Goal: Task Accomplishment & Management: Use online tool/utility

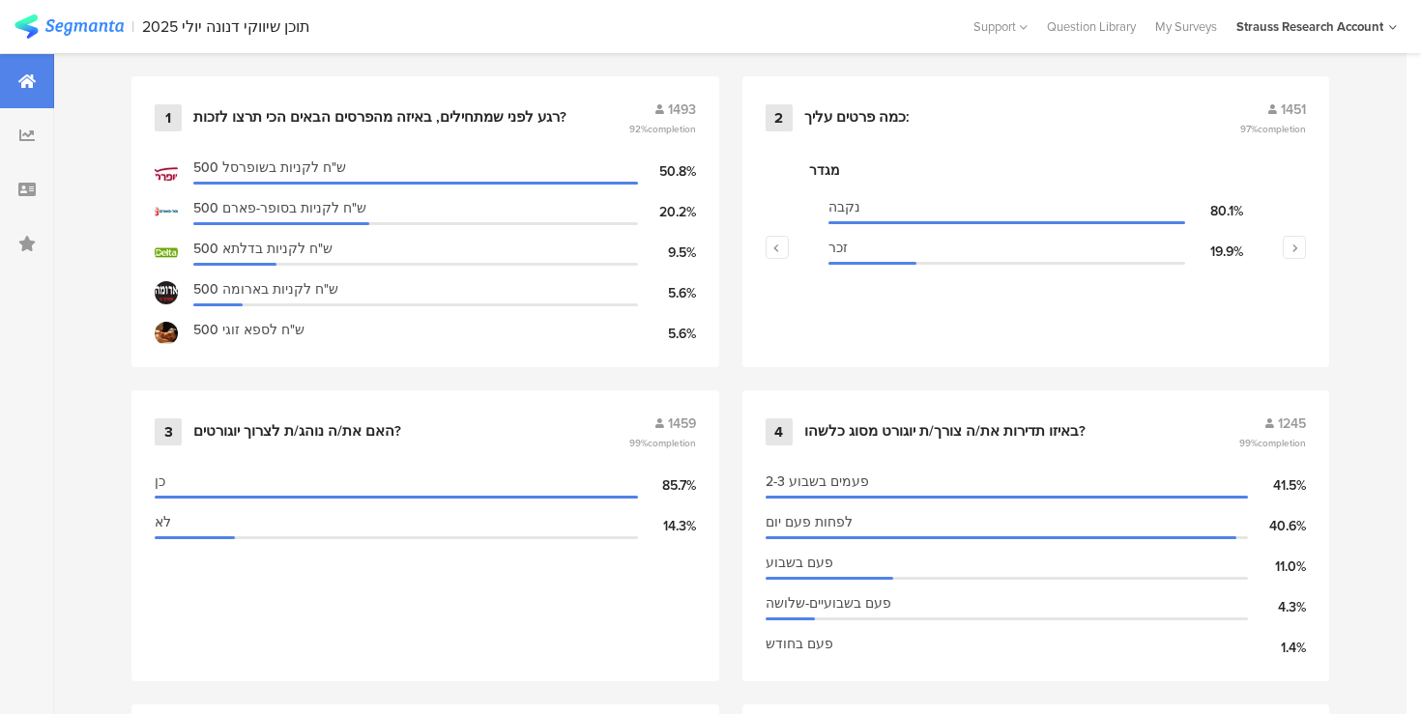
scroll to position [867, 0]
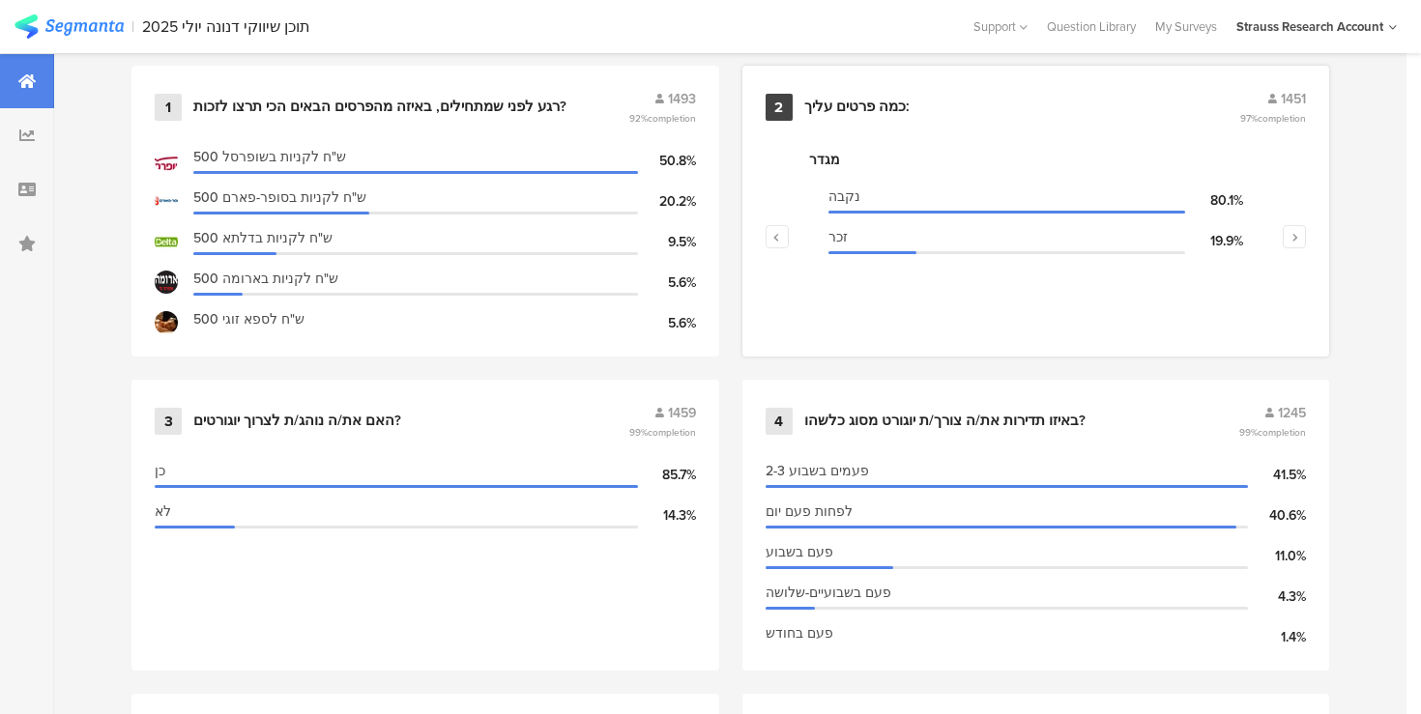
click at [1290, 243] on div "מגדר נקבה 80.1% זכר 19.9%" at bounding box center [1035, 246] width 541 height 193
click at [1291, 236] on button "button" at bounding box center [1293, 236] width 23 height 23
click at [787, 235] on button "button" at bounding box center [776, 236] width 23 height 23
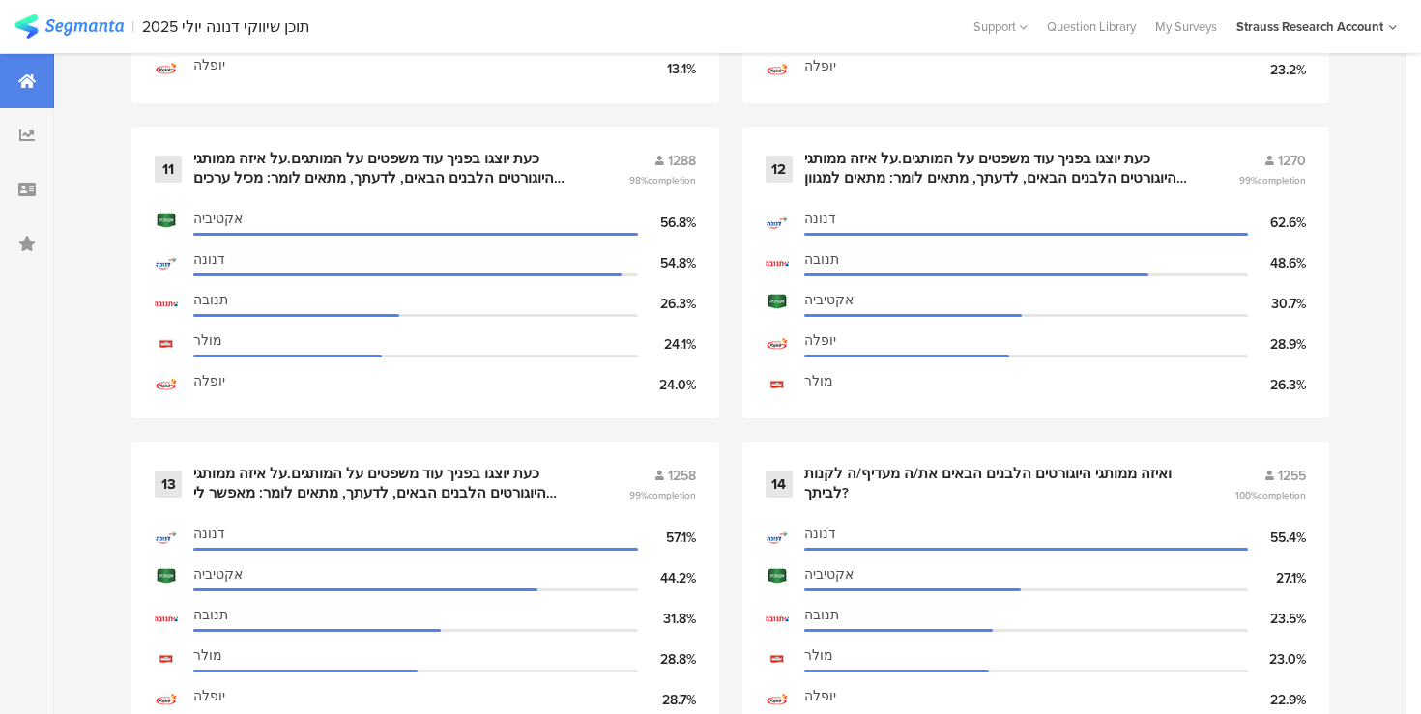
scroll to position [2435, 0]
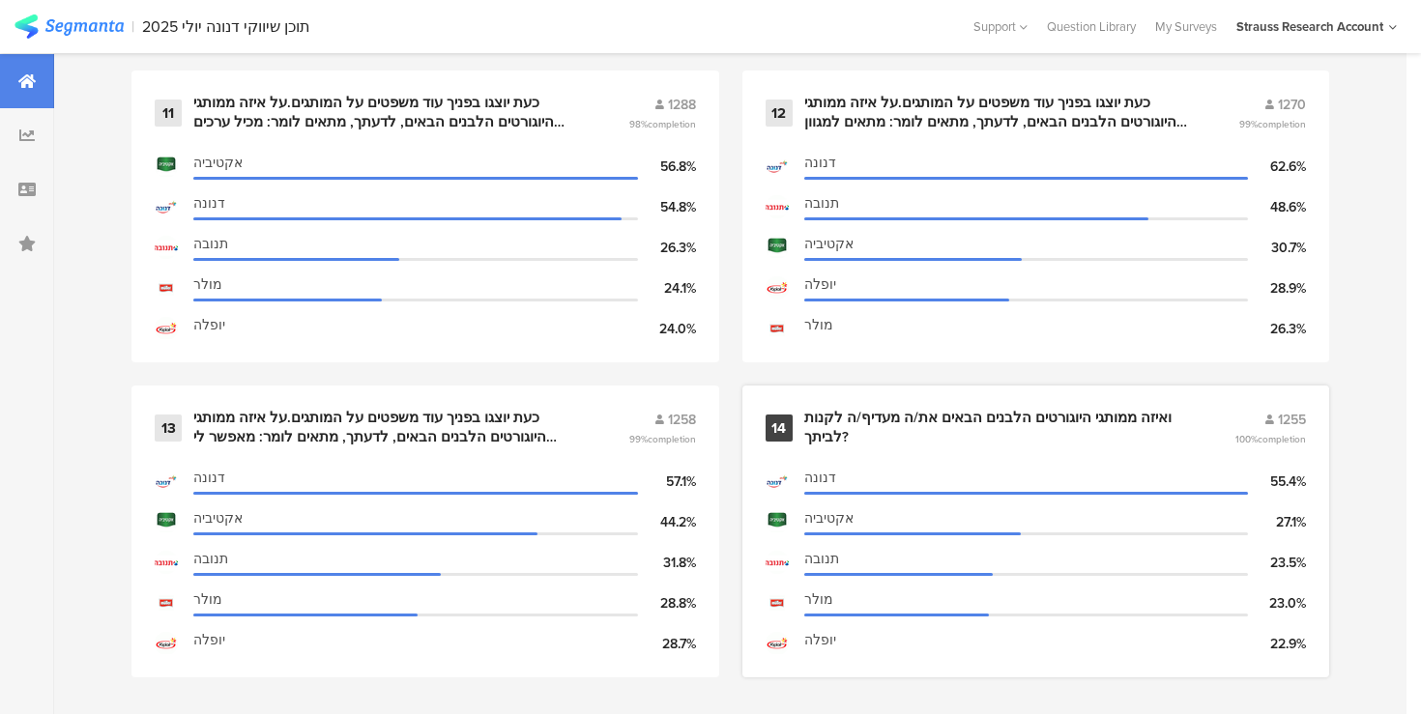
click at [870, 419] on div "ואיזה ממותגי היוגורטים הלבנים הבאים את/ה מעדיף/ה לקנות לביתך?" at bounding box center [996, 428] width 385 height 38
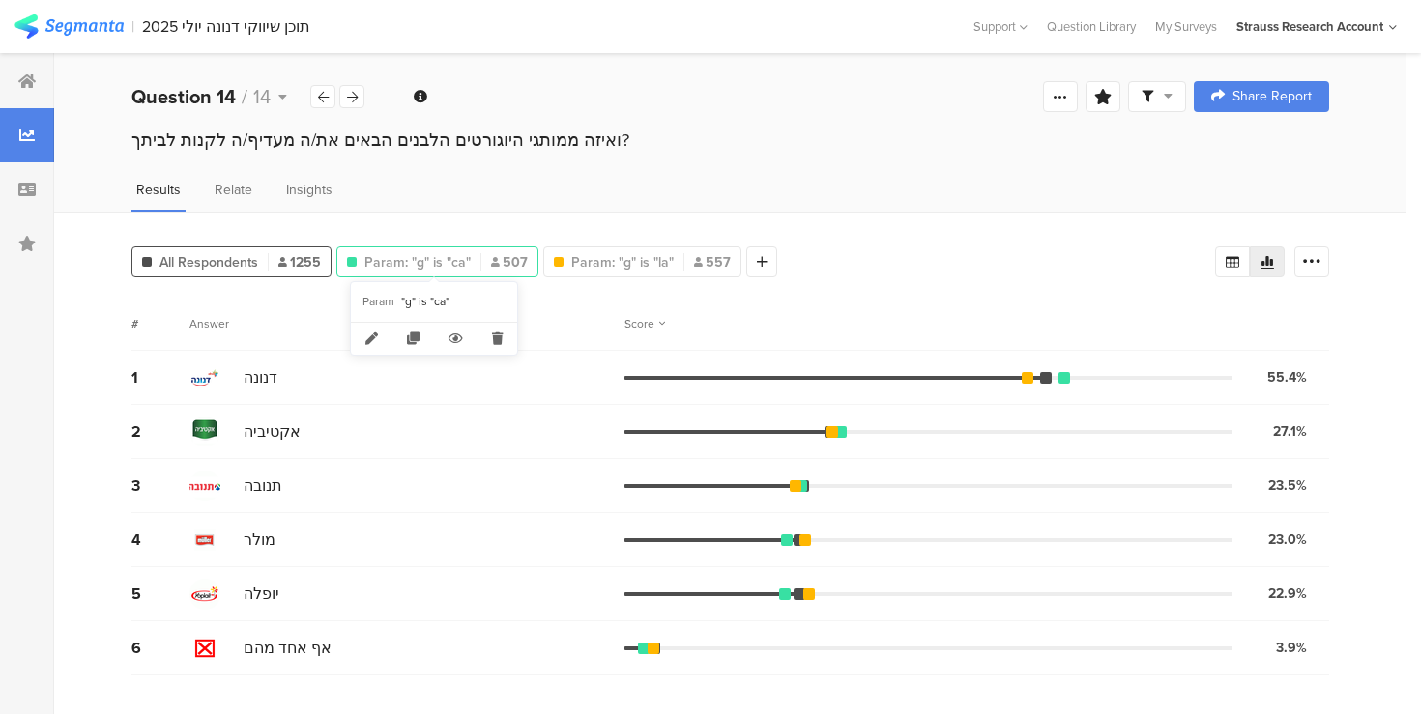
click at [436, 263] on span "Param: "g" is "ca"" at bounding box center [417, 262] width 106 height 20
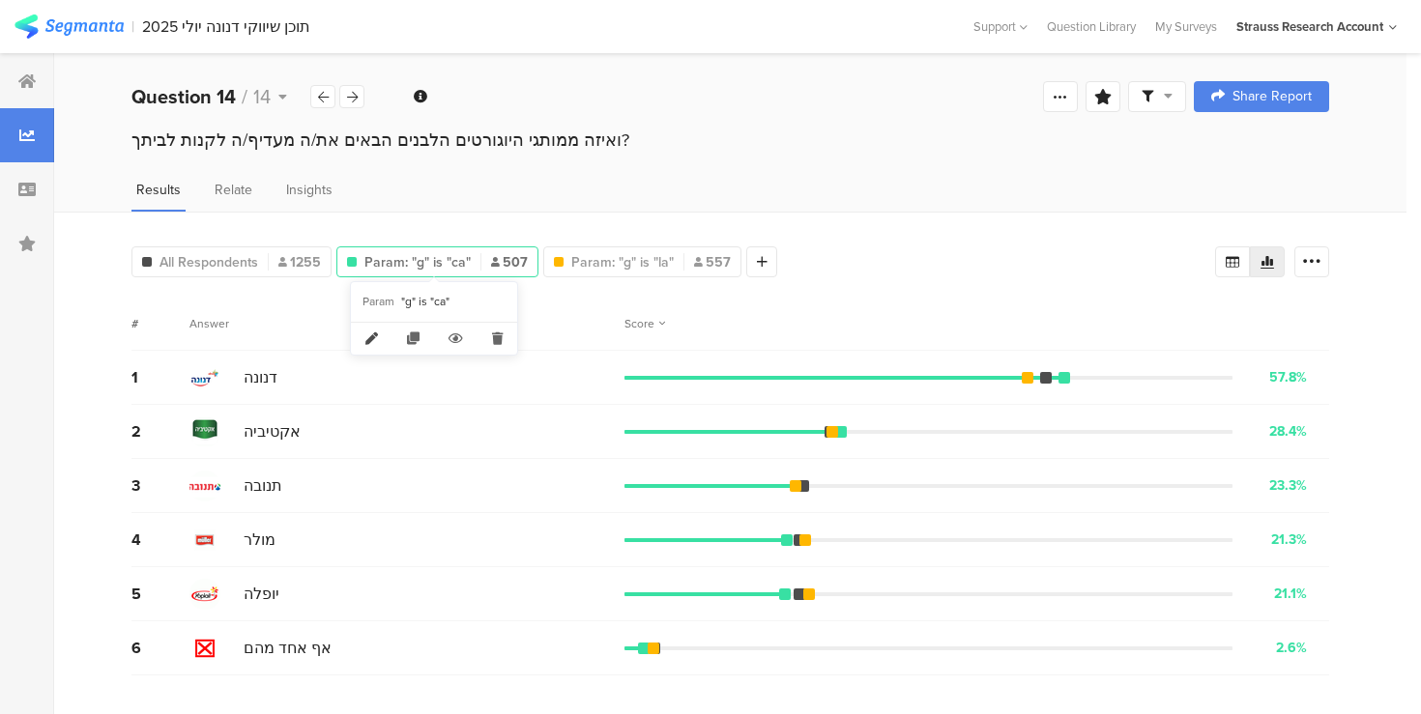
click at [374, 336] on icon at bounding box center [372, 339] width 42 height 32
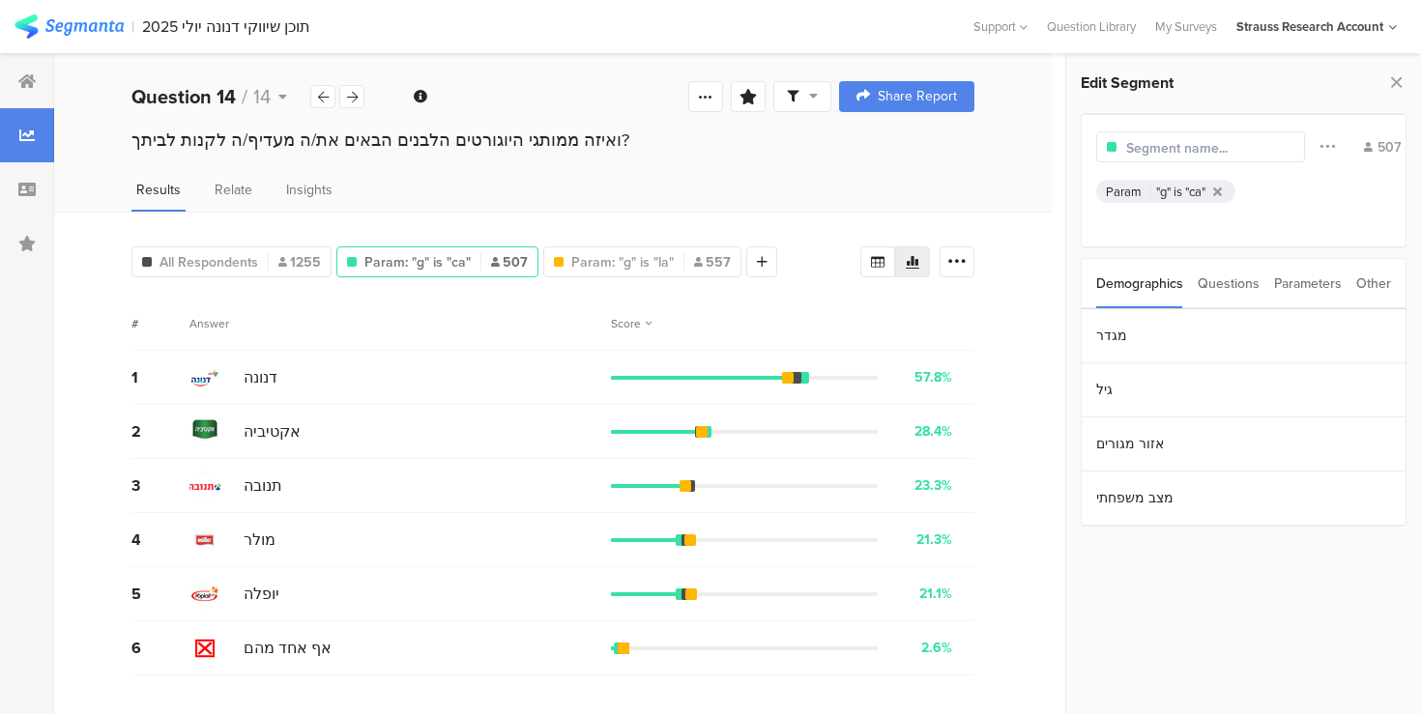
click at [1144, 147] on input "text" at bounding box center [1210, 148] width 168 height 20
type input "Custom Audience"
click at [756, 206] on div "Results Relate Insights" at bounding box center [552, 196] width 997 height 32
click at [584, 334] on icon at bounding box center [577, 339] width 42 height 32
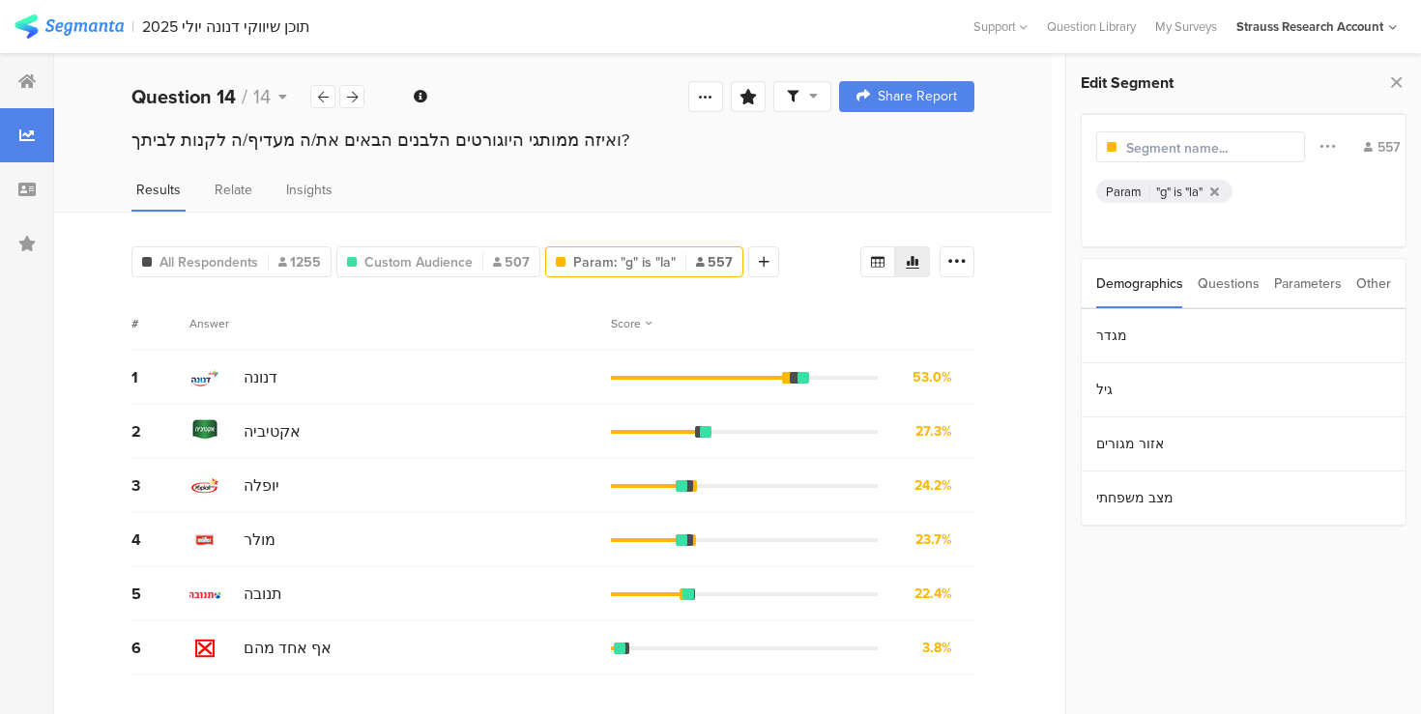
click at [1149, 146] on input "text" at bounding box center [1210, 148] width 168 height 20
type input "Lookalikes"
click at [720, 264] on icon at bounding box center [725, 262] width 11 height 14
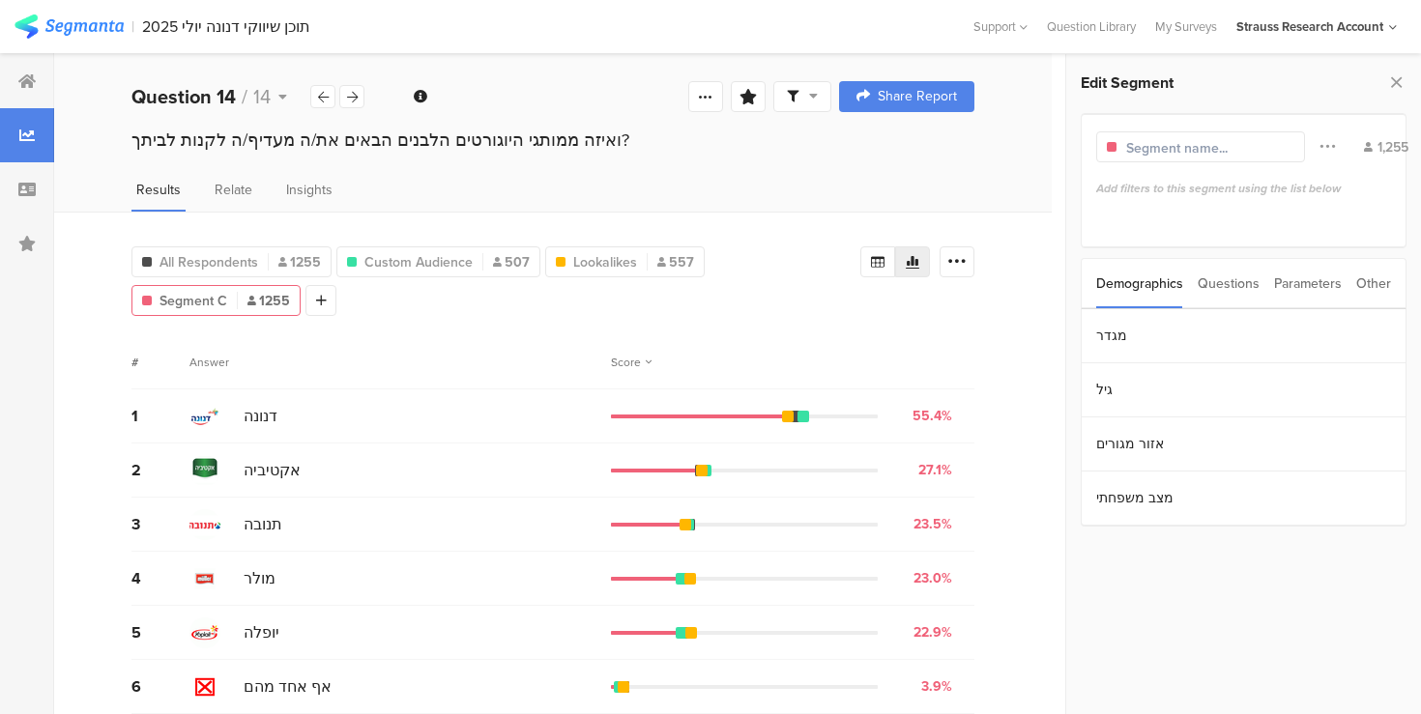
click at [1306, 284] on div "Parameters" at bounding box center [1308, 283] width 68 height 49
click at [1319, 145] on icon at bounding box center [1326, 145] width 15 height 25
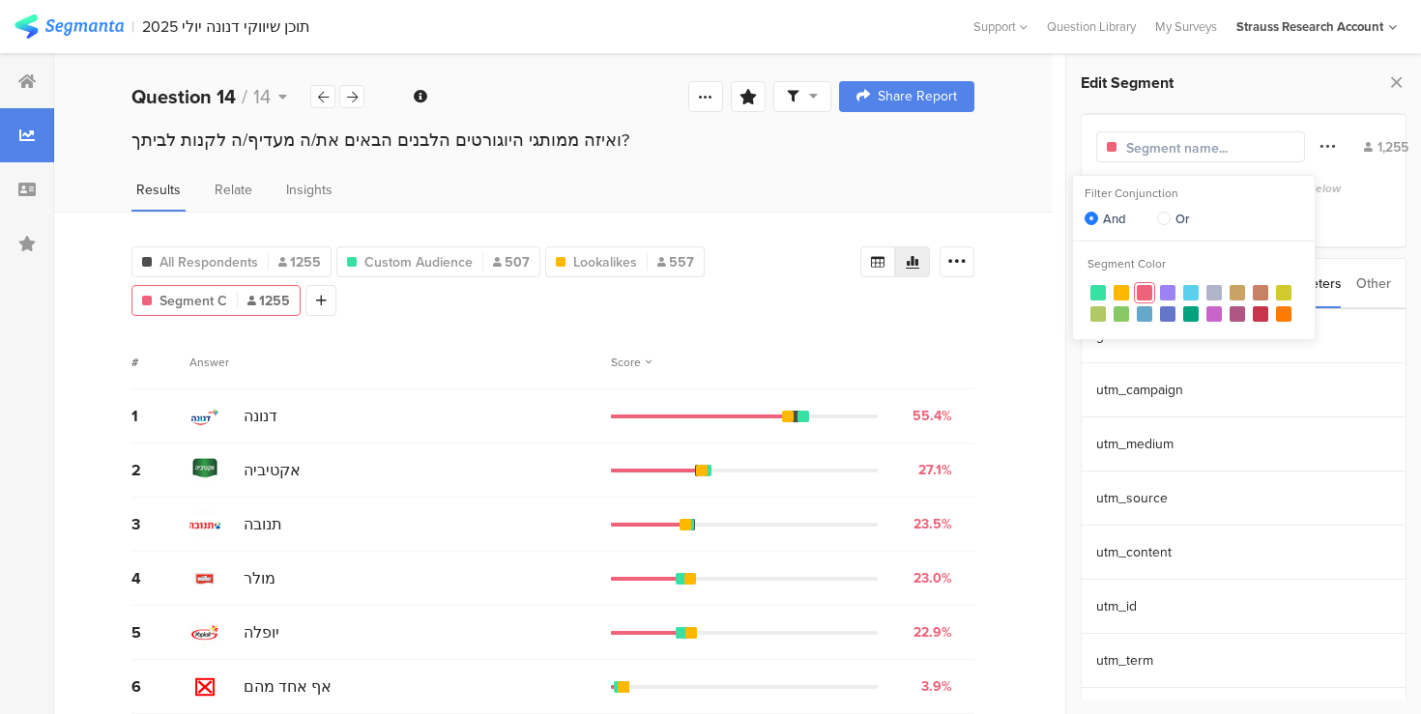
click at [1319, 145] on icon at bounding box center [1326, 145] width 15 height 25
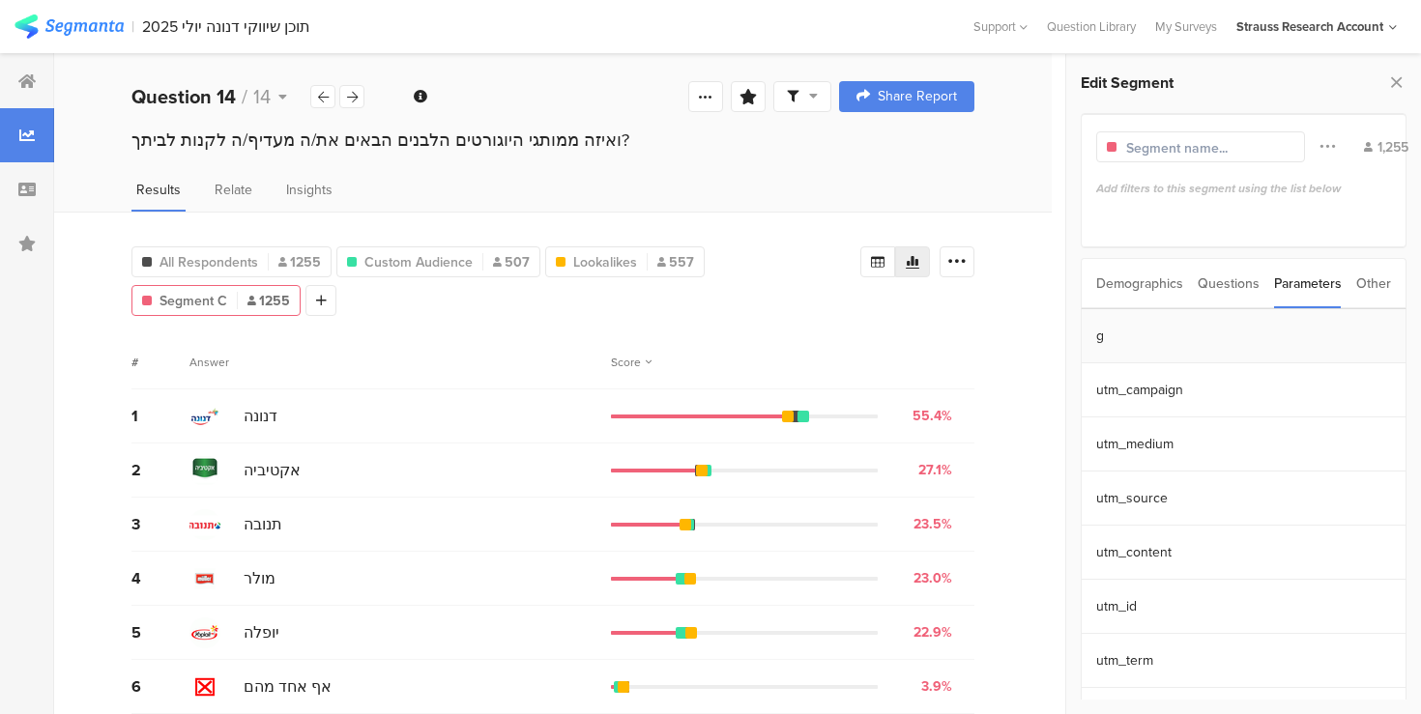
click at [1238, 330] on section "g" at bounding box center [1243, 336] width 325 height 54
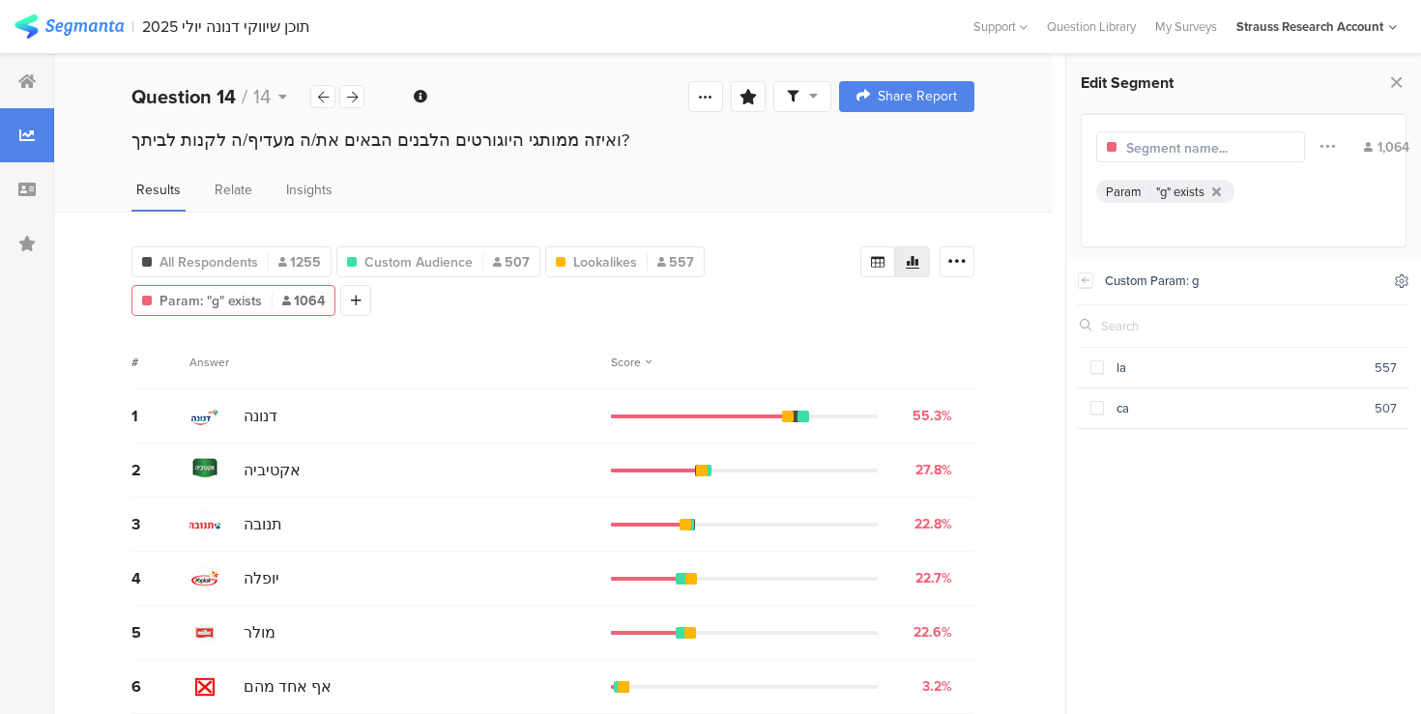
click at [1403, 284] on icon at bounding box center [1402, 280] width 13 height 13
click at [1247, 334] on icon at bounding box center [1249, 333] width 4 height 4
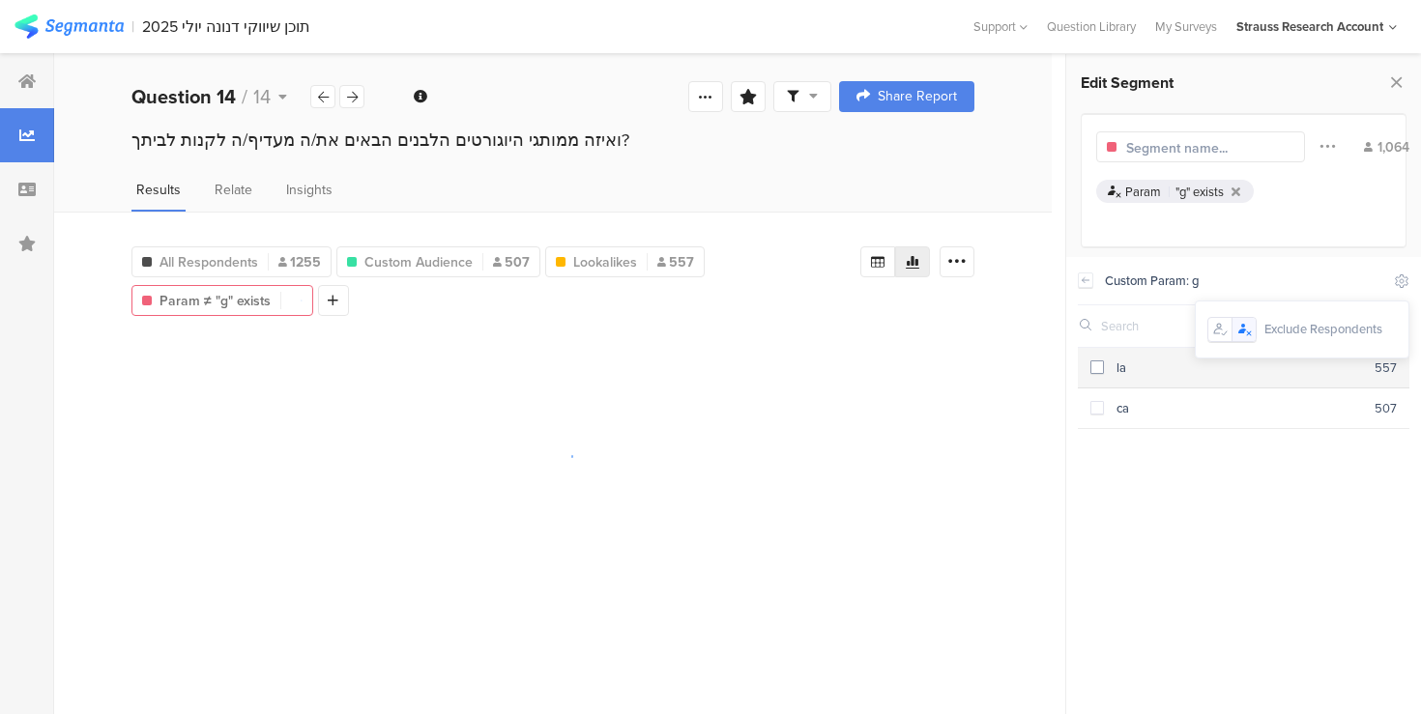
click at [1094, 367] on span at bounding box center [1097, 367] width 14 height 14
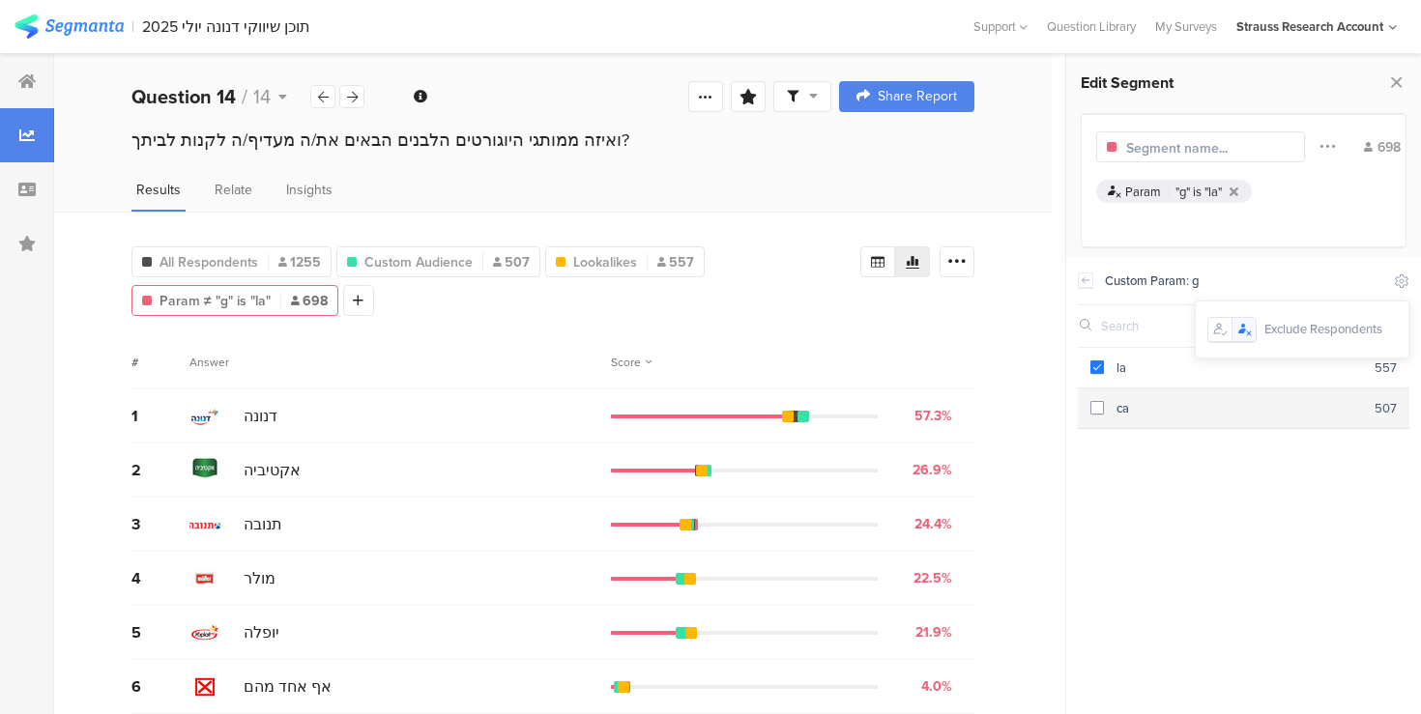
click at [1095, 403] on span at bounding box center [1097, 408] width 14 height 14
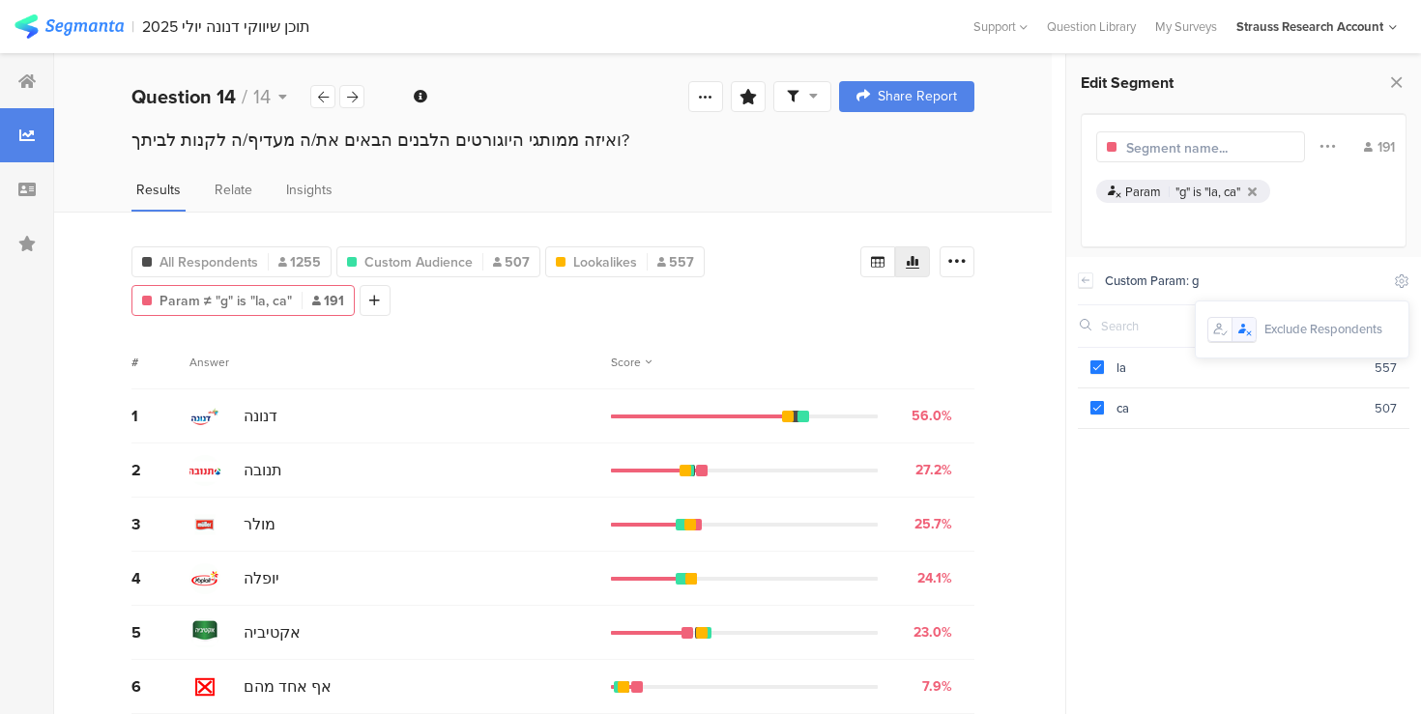
click at [1155, 147] on input "text" at bounding box center [1210, 148] width 168 height 20
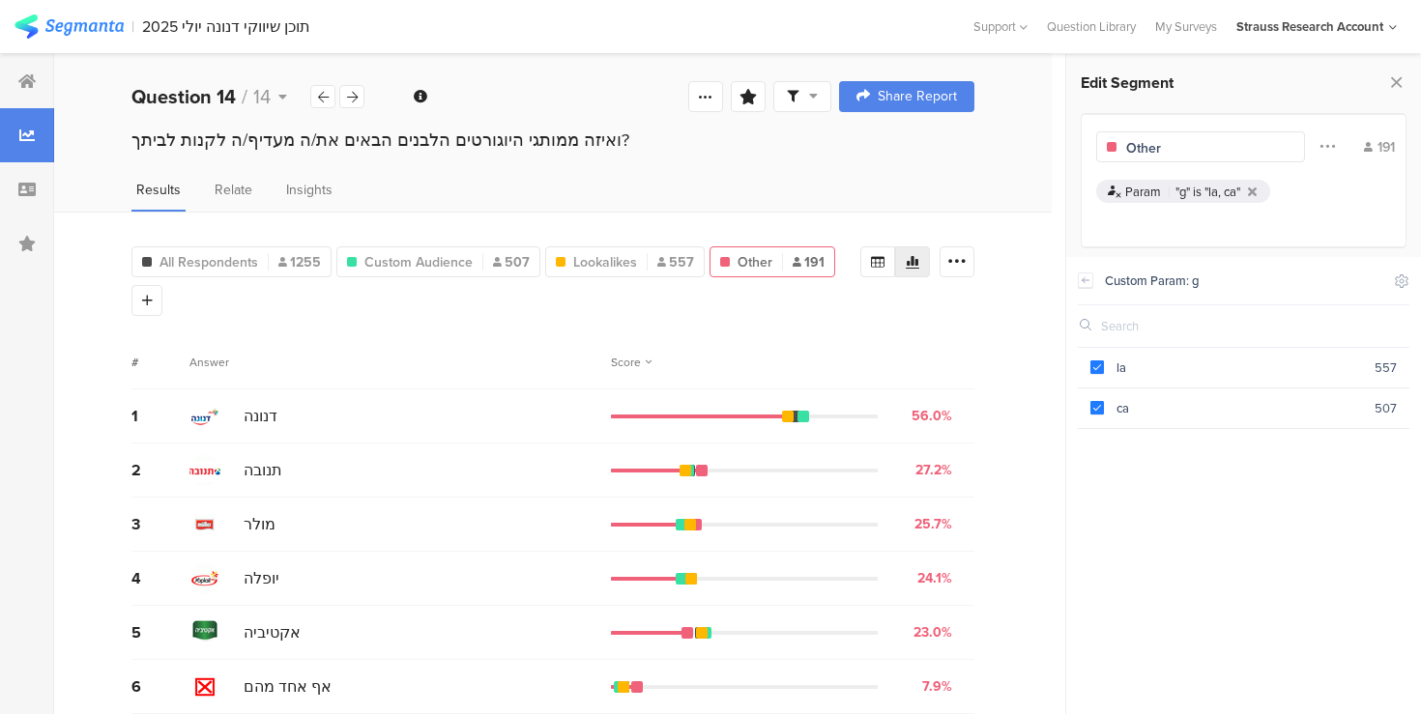
type input "Other"
click at [1399, 87] on icon at bounding box center [1396, 82] width 20 height 27
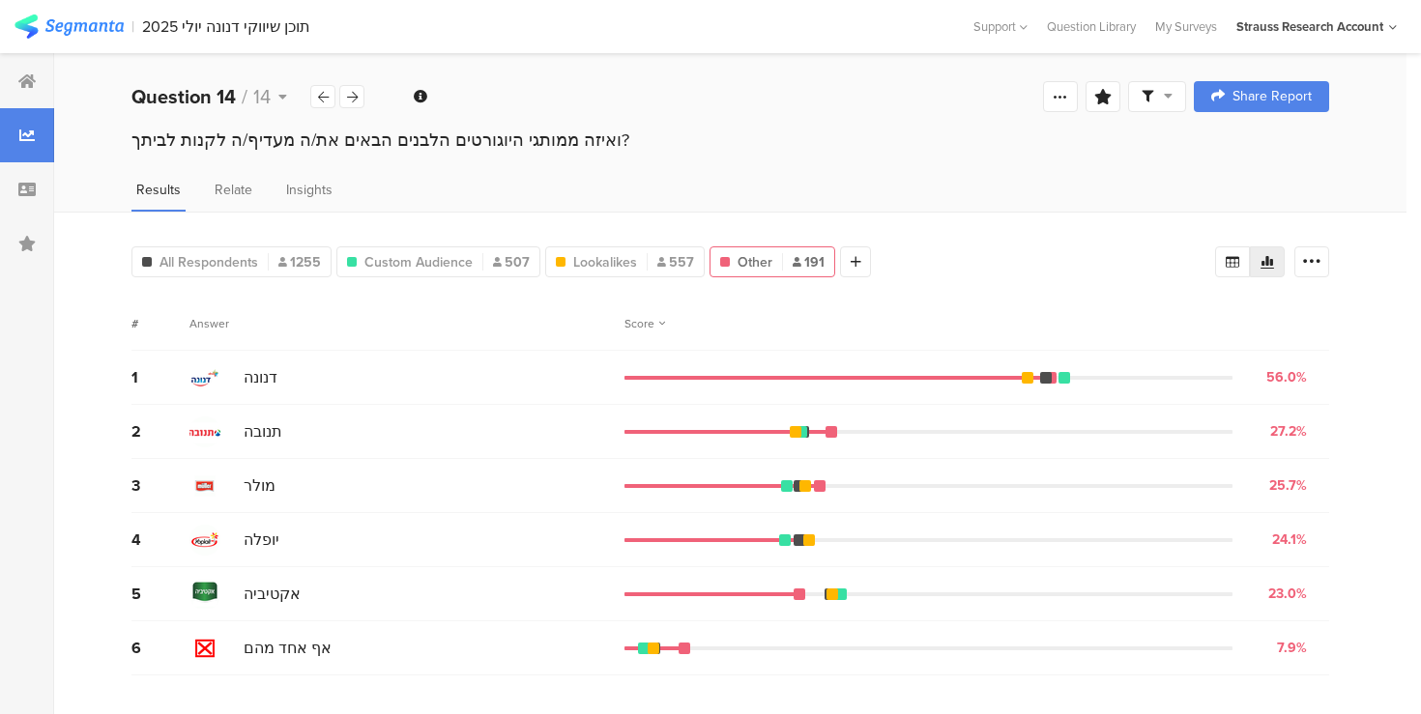
click at [850, 144] on div "ואיזה ממותגי היוגורטים הלבנים הבאים את/ה מעדיף/ה לקנות לביתך?" at bounding box center [729, 140] width 1197 height 25
click at [303, 30] on div "תוכן שיווקי דנונה יולי 2025" at bounding box center [226, 26] width 168 height 18
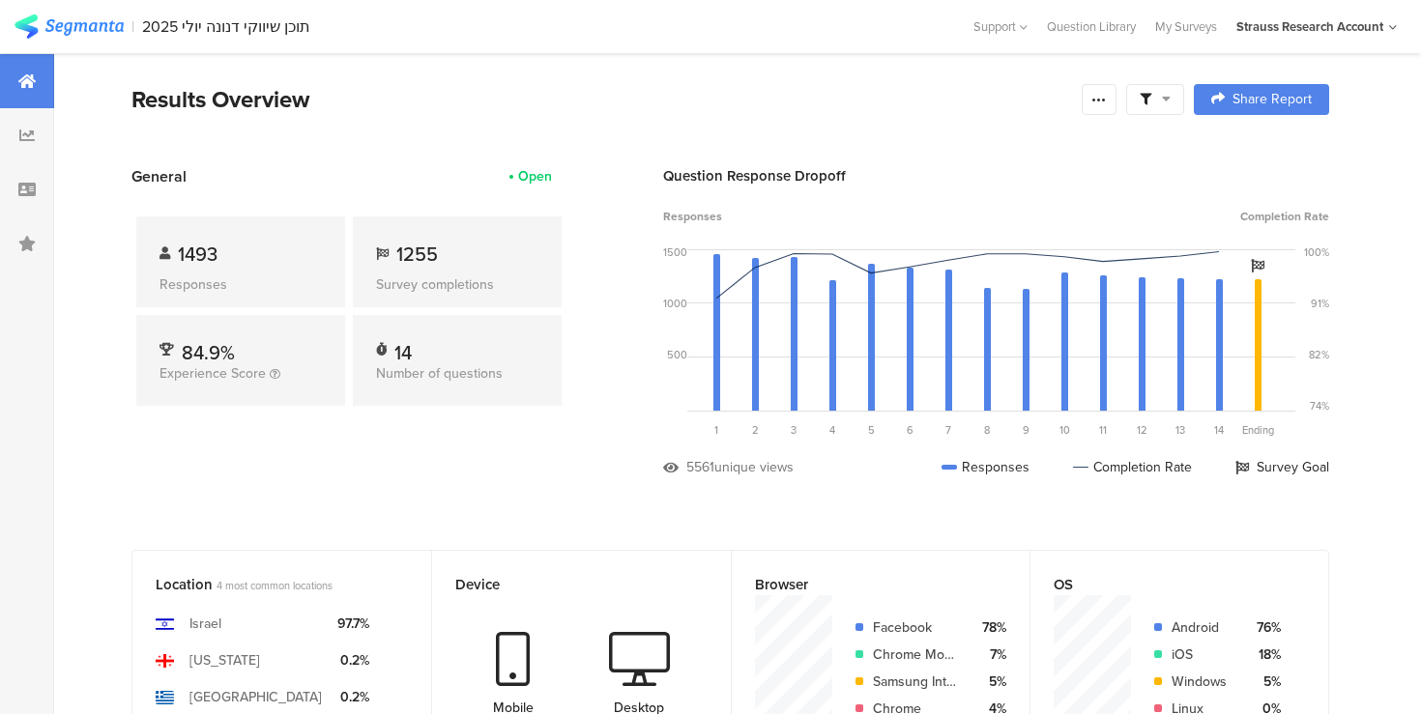
click at [1158, 95] on span at bounding box center [1154, 99] width 31 height 17
click at [1248, 154] on span at bounding box center [1245, 153] width 29 height 15
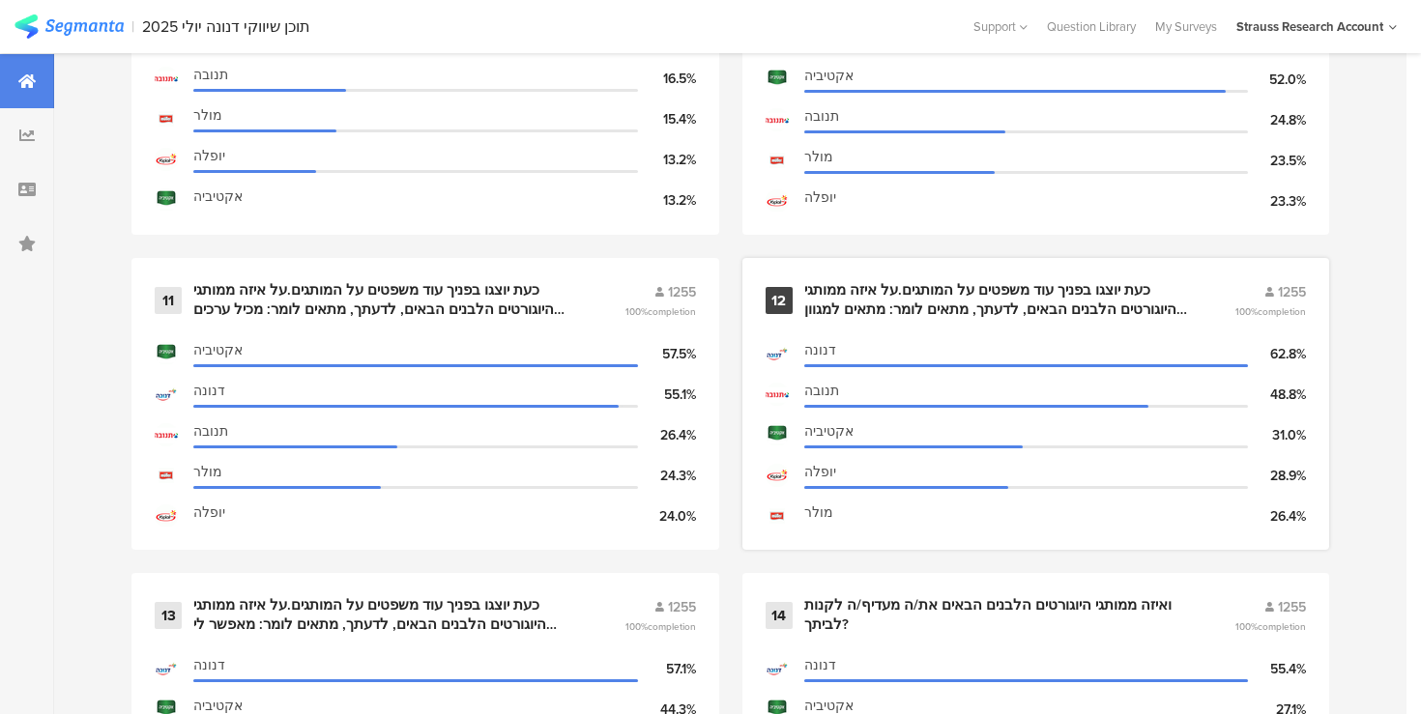
scroll to position [2251, 0]
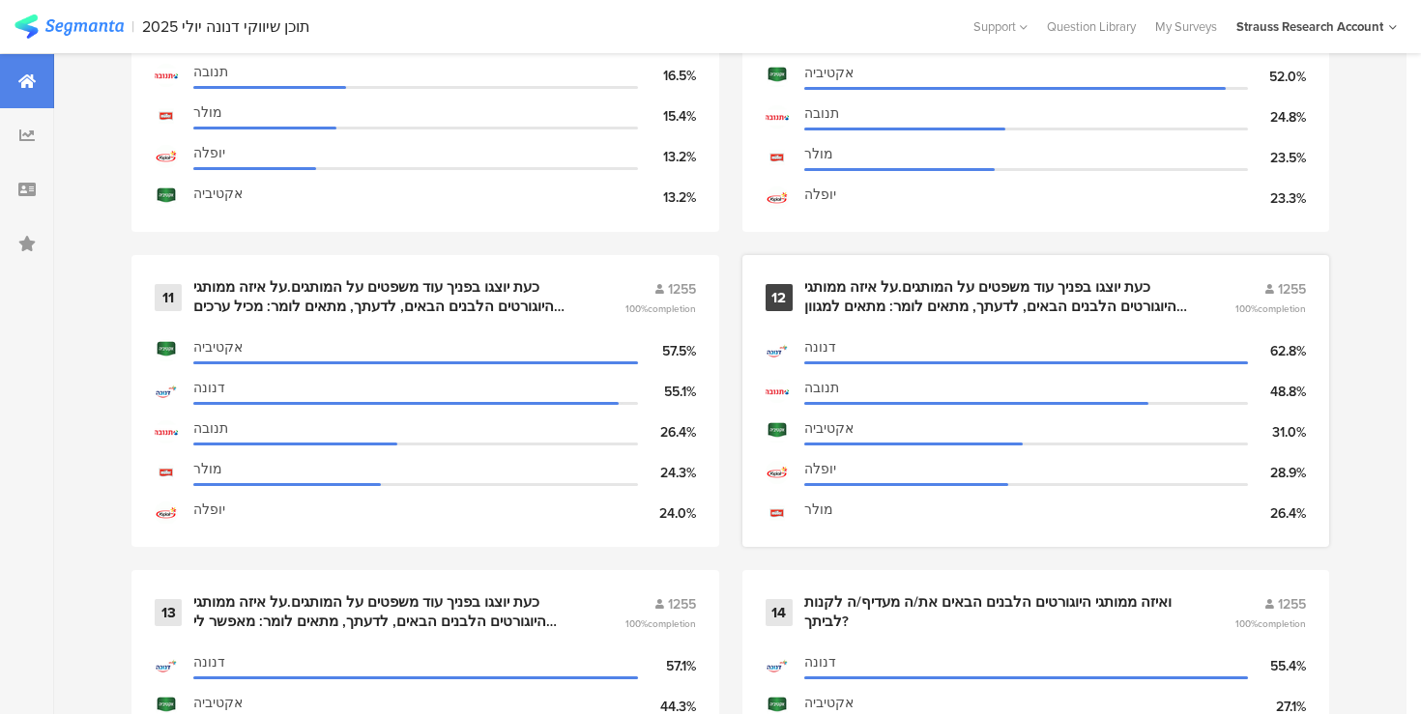
click at [848, 302] on div "כעת יוצגו בפניך עוד משפטים על המותגים.על איזה ממותגי היוגורטים הלבנים הבאים, לד…" at bounding box center [996, 297] width 385 height 38
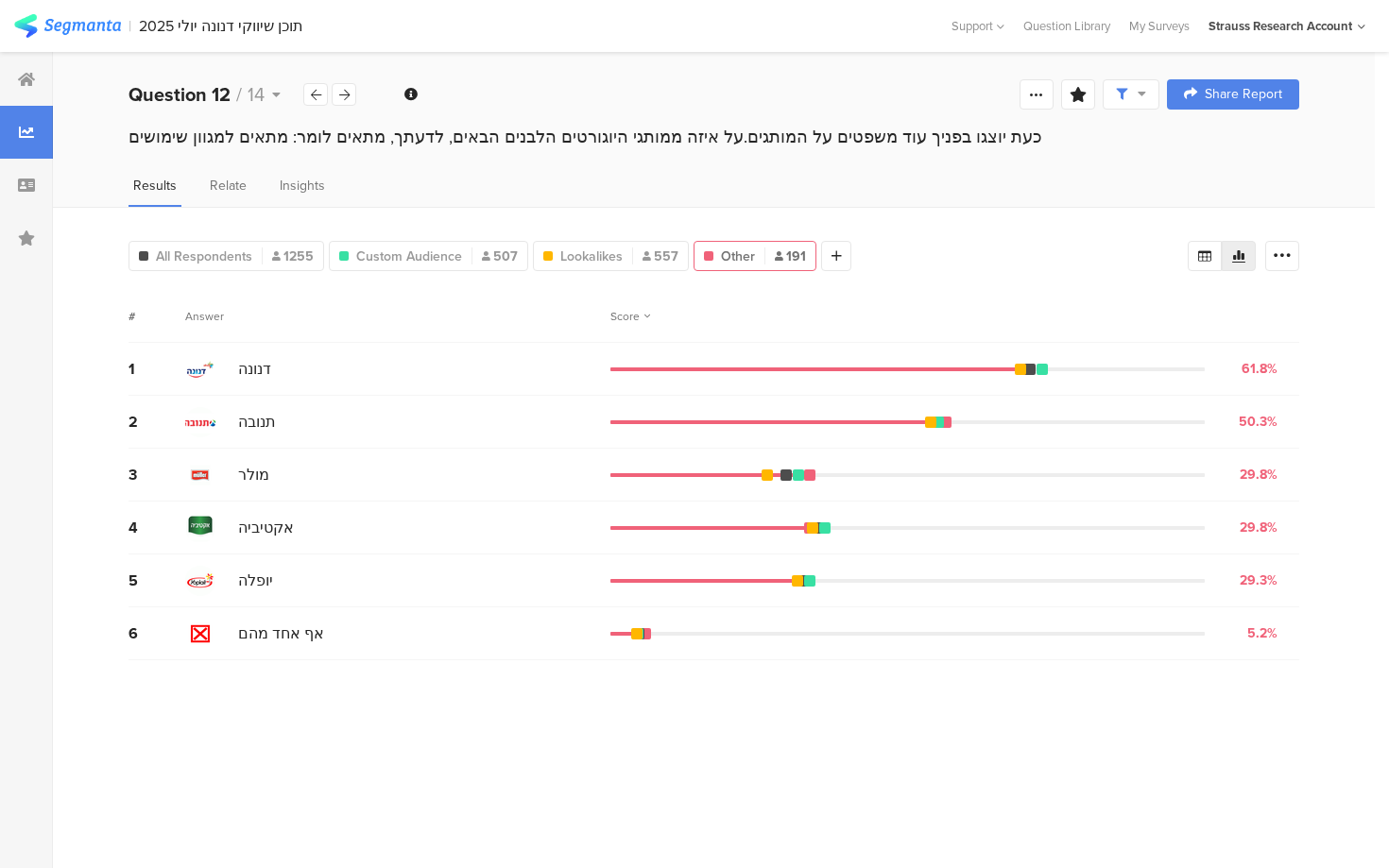
click at [102, 29] on img at bounding box center [66, 25] width 107 height 23
